Goal: Navigation & Orientation: Find specific page/section

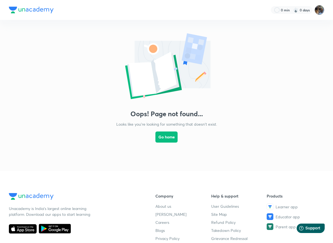
click at [319, 7] on img at bounding box center [318, 9] width 9 height 9
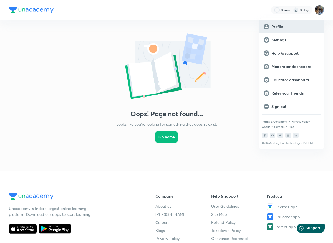
click at [294, 26] on p "Profile" at bounding box center [295, 26] width 48 height 5
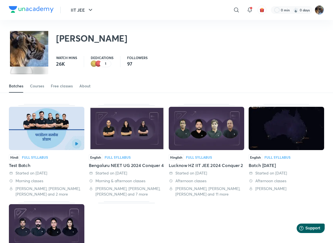
click at [40, 10] on img at bounding box center [31, 9] width 45 height 7
click at [82, 10] on button "IIT JEE" at bounding box center [82, 9] width 30 height 11
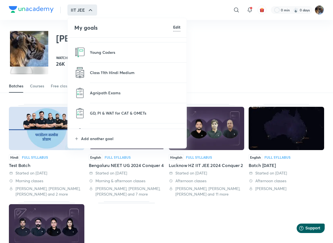
scroll to position [1171, 0]
click at [270, 58] on div at bounding box center [166, 121] width 333 height 243
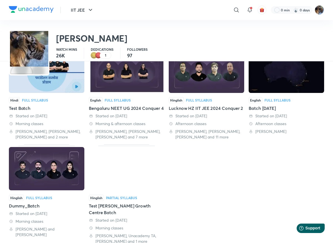
scroll to position [0, 0]
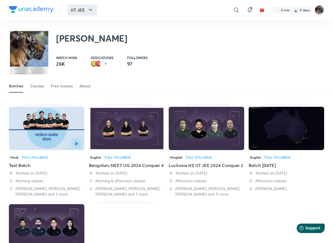
click at [81, 8] on button "IIT JEE" at bounding box center [82, 9] width 30 height 11
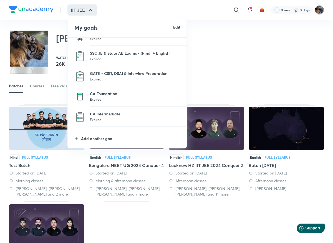
scroll to position [229, 0]
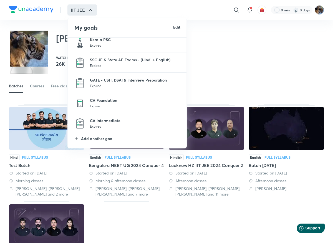
click at [120, 79] on p "GATE - CSIT, DSAI & Interview Preparation" at bounding box center [135, 80] width 90 height 6
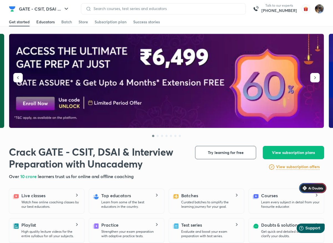
click at [43, 18] on link "Educators" at bounding box center [45, 21] width 18 height 9
click at [66, 21] on div "Batch" at bounding box center [66, 22] width 11 height 6
click at [85, 23] on div "Store" at bounding box center [82, 22] width 9 height 6
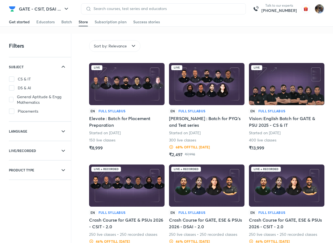
click at [19, 19] on link "Get started" at bounding box center [19, 21] width 21 height 9
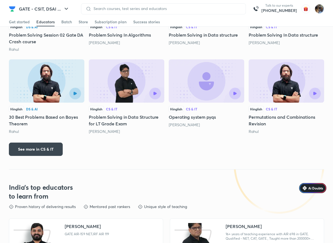
scroll to position [602, 0]
